Goal: Information Seeking & Learning: Find specific fact

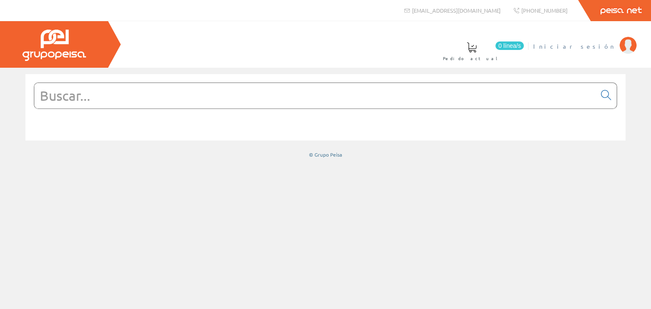
click at [605, 47] on span "Iniciar sesión" at bounding box center [574, 46] width 82 height 8
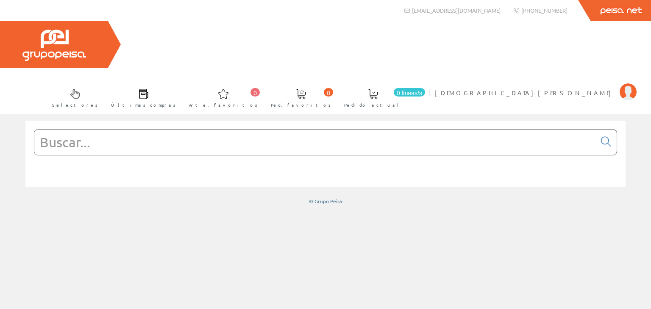
click at [117, 114] on div "© Grupo Peisa" at bounding box center [325, 162] width 651 height 97
click at [145, 130] on input "text" at bounding box center [315, 142] width 562 height 25
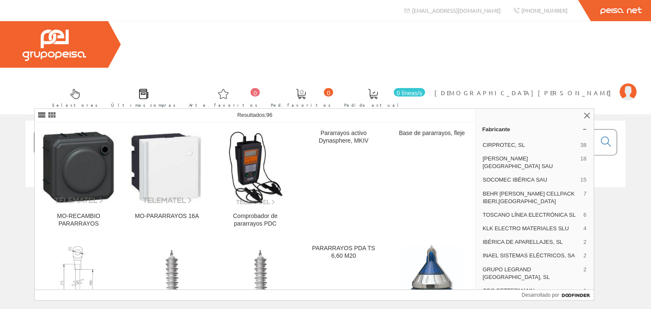
type input "pararrayos"
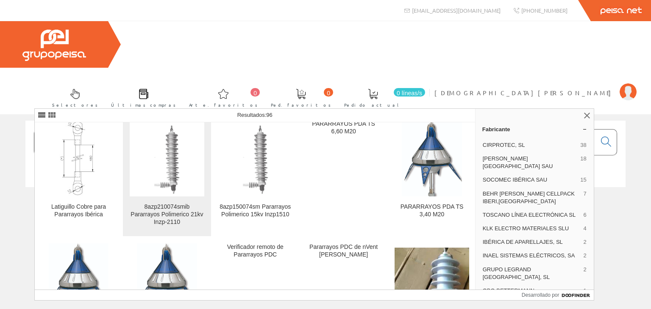
scroll to position [127, 0]
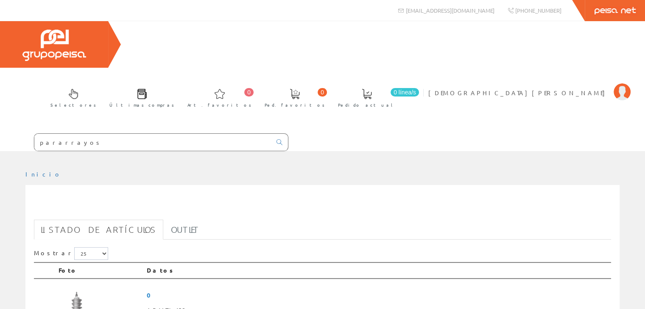
click at [100, 82] on link "Selectores" at bounding box center [71, 97] width 59 height 31
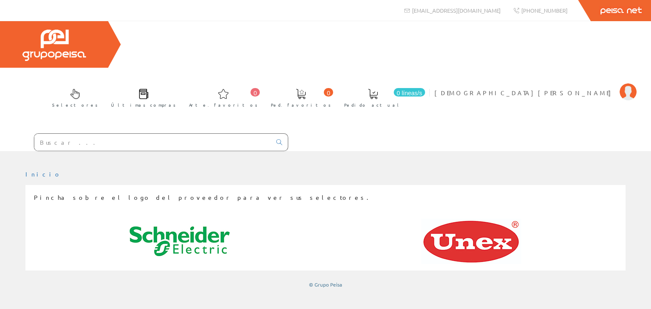
click at [149, 89] on span at bounding box center [144, 94] width 10 height 10
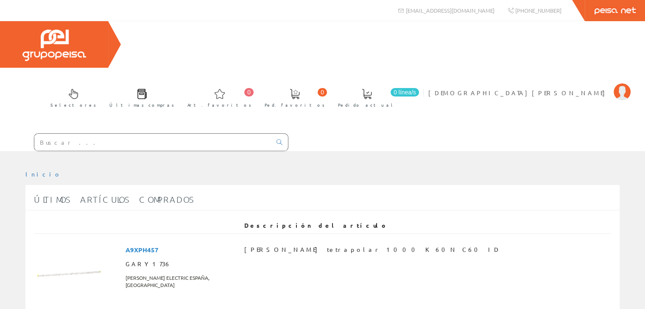
click at [115, 134] on input "text" at bounding box center [152, 142] width 237 height 17
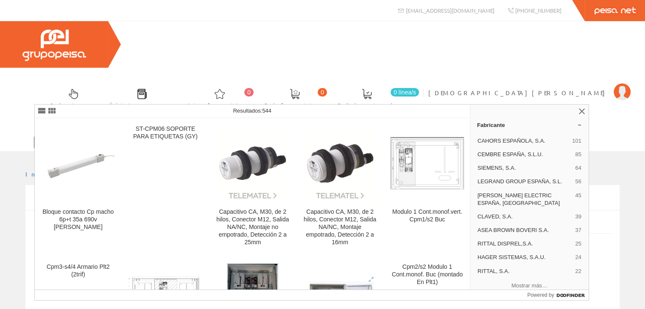
type input "cpm"
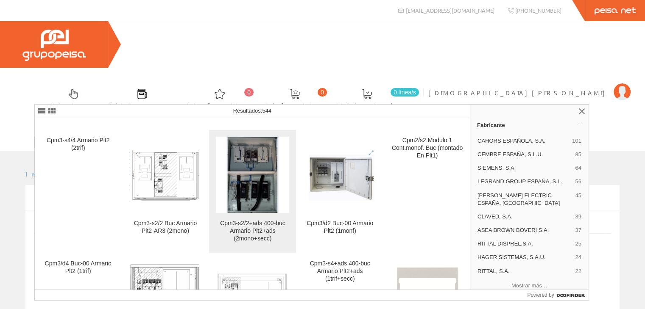
scroll to position [170, 0]
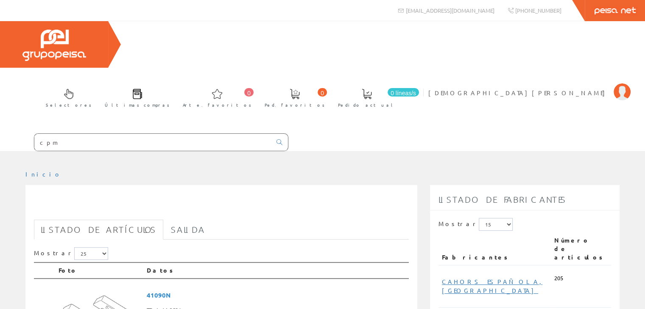
click at [69, 134] on input "cpm" at bounding box center [152, 142] width 237 height 17
click at [278, 139] on icon at bounding box center [279, 142] width 6 height 6
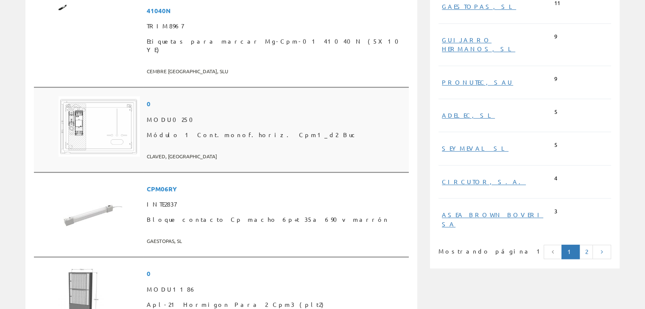
scroll to position [636, 0]
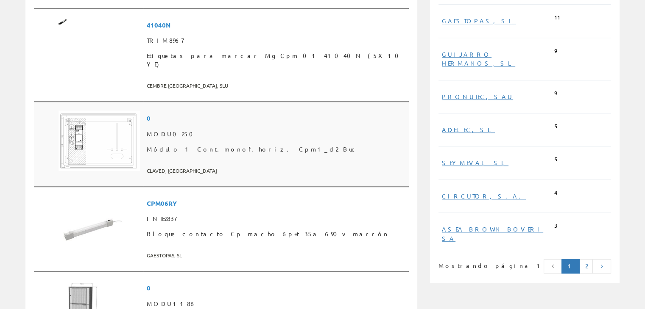
click at [189, 142] on span "Módulo 1 Cont.monof.horiz. Cpm1_d2 Buc" at bounding box center [276, 149] width 259 height 15
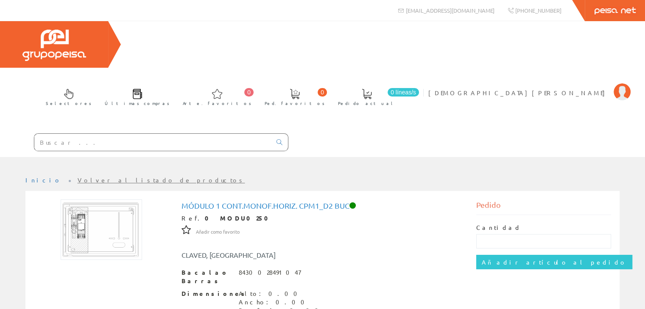
click at [167, 134] on input "text" at bounding box center [152, 142] width 237 height 17
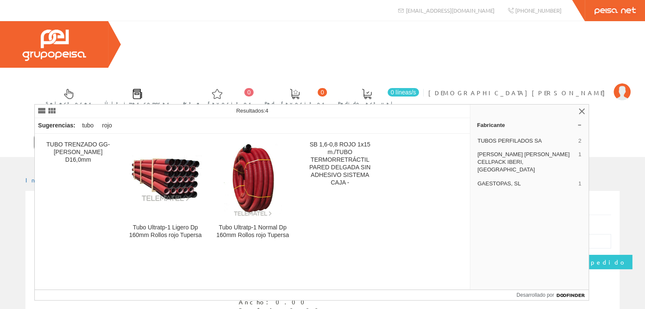
type input "tubo rojo 160"
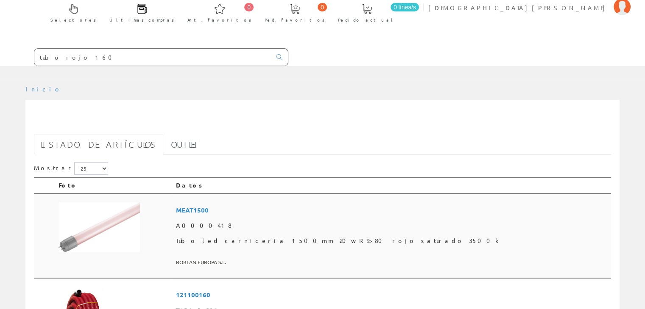
scroll to position [212, 0]
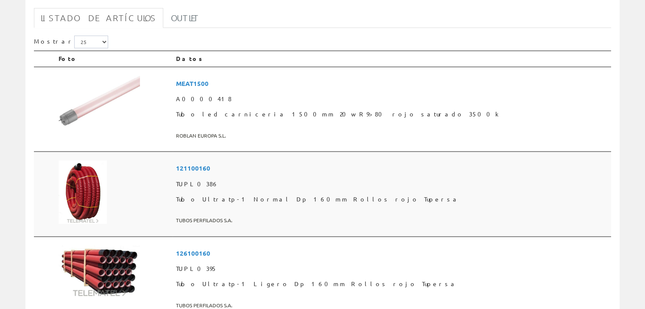
click at [173, 152] on td at bounding box center [113, 194] width 117 height 85
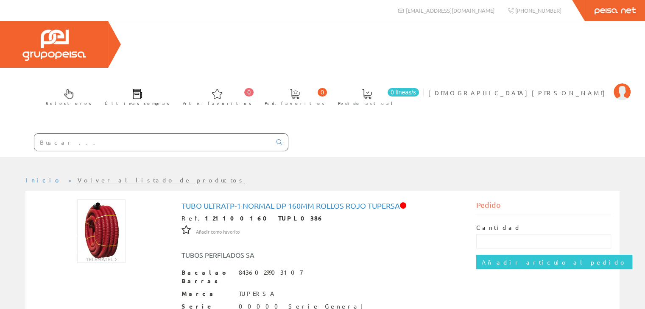
click at [137, 134] on input "text" at bounding box center [152, 142] width 237 height 17
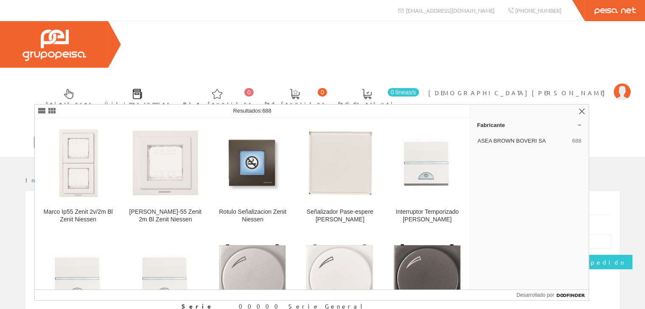
type input "niessen zenit"
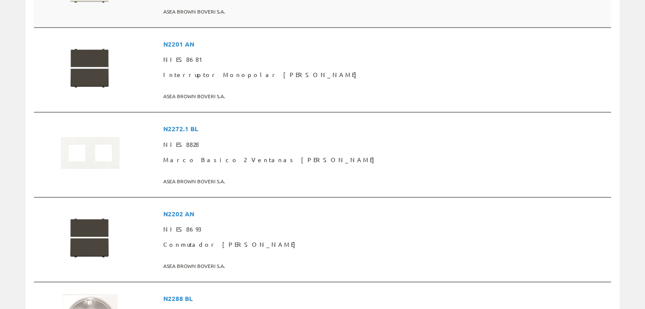
scroll to position [594, 0]
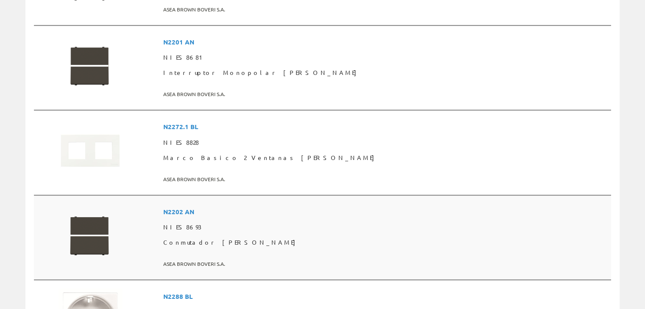
click at [160, 195] on td at bounding box center [107, 237] width 105 height 85
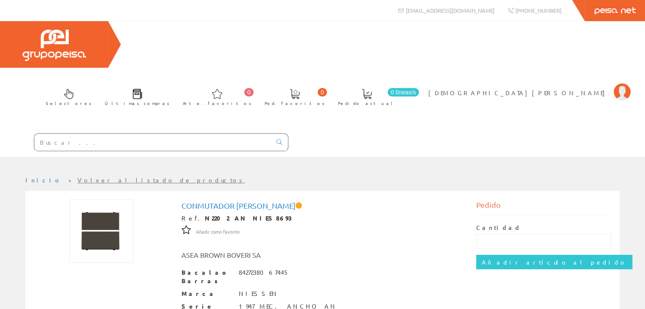
click at [156, 134] on input "text" at bounding box center [152, 142] width 237 height 17
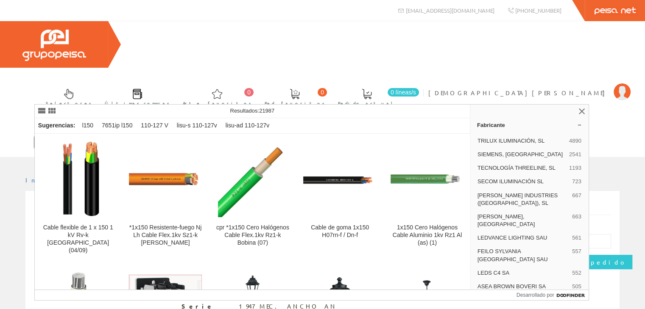
type input "1X150"
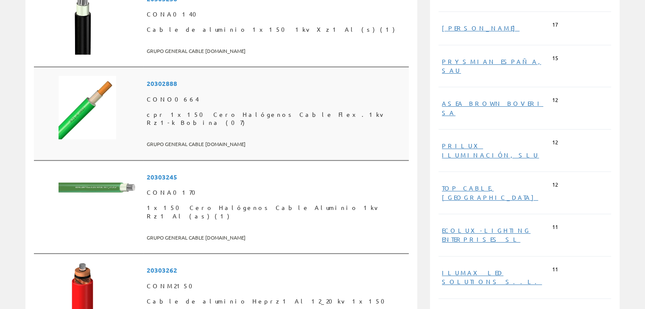
scroll to position [254, 0]
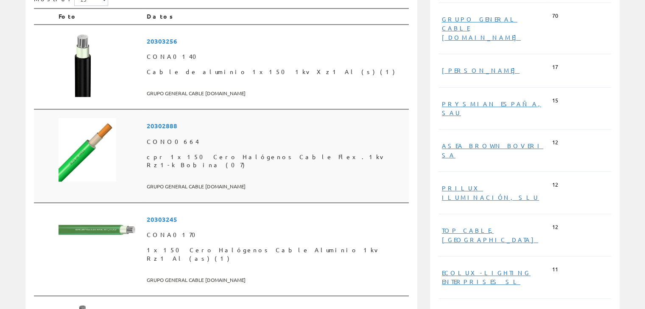
click at [181, 153] on font "cpr 1x150 Cero Halógenos Cable Flex.1kv Rz1-k Bobina (07)" at bounding box center [266, 161] width 239 height 16
